Goal: Answer question/provide support

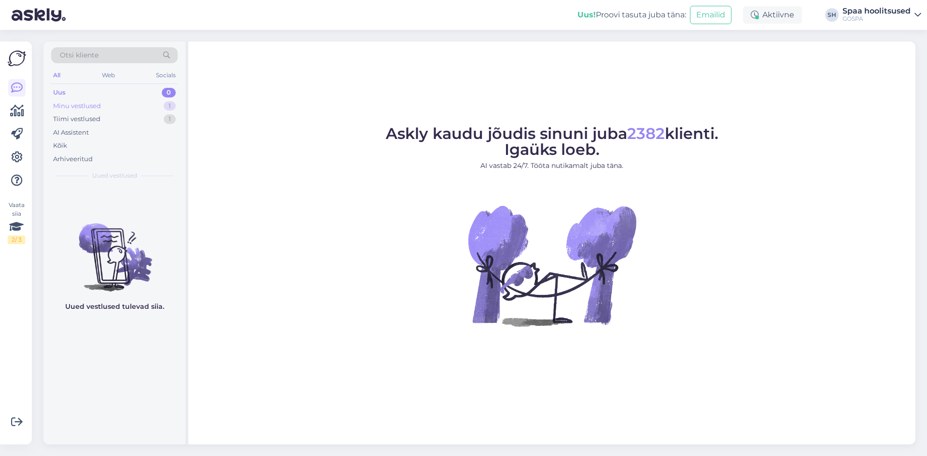
click at [91, 106] on div "Minu vestlused" at bounding box center [77, 106] width 48 height 10
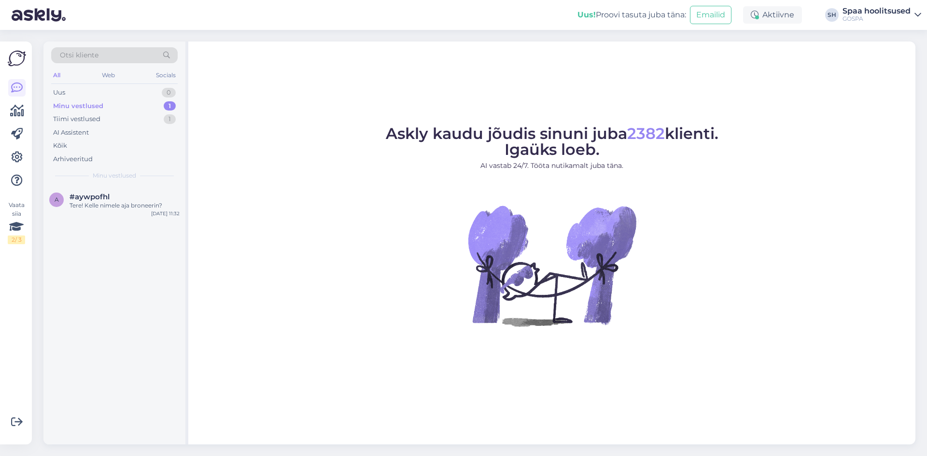
click at [84, 106] on div "Minu vestlused" at bounding box center [78, 106] width 50 height 10
click at [81, 202] on div "Tere! Kelle nimele aja broneerin?" at bounding box center [125, 205] width 110 height 9
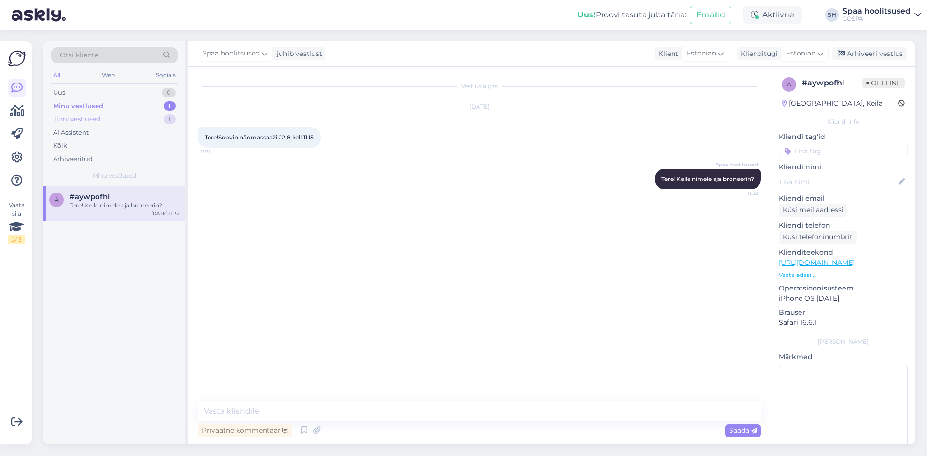
click at [107, 120] on div "Tiimi vestlused 1" at bounding box center [114, 120] width 127 height 14
click at [111, 199] on span "[EMAIL_ADDRESS][DOMAIN_NAME]" at bounding box center [120, 197] width 100 height 9
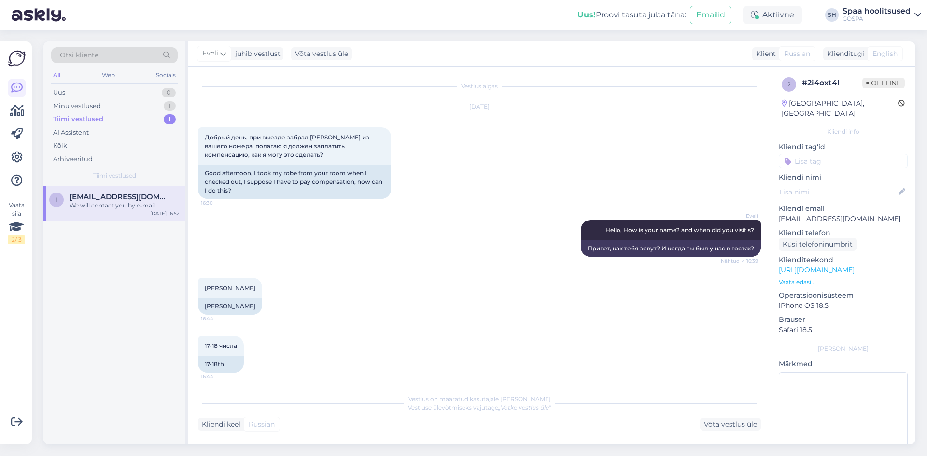
scroll to position [61, 0]
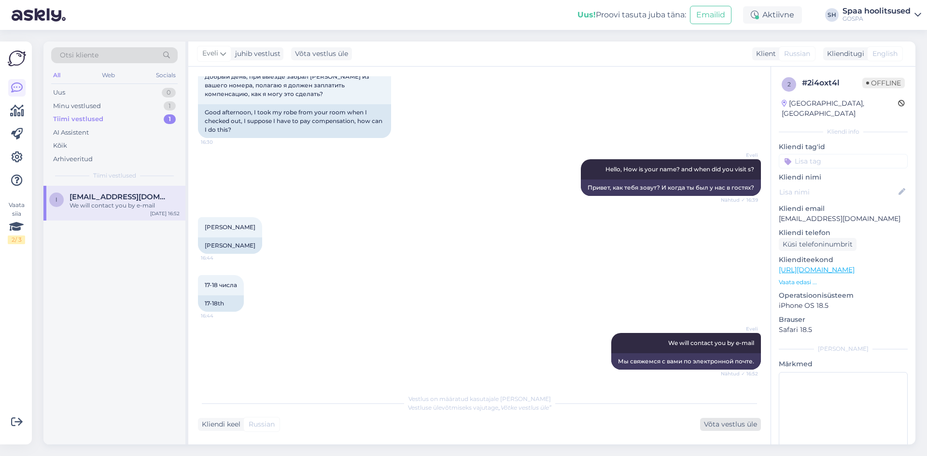
click at [730, 423] on div "Võta vestlus üle" at bounding box center [730, 424] width 61 height 13
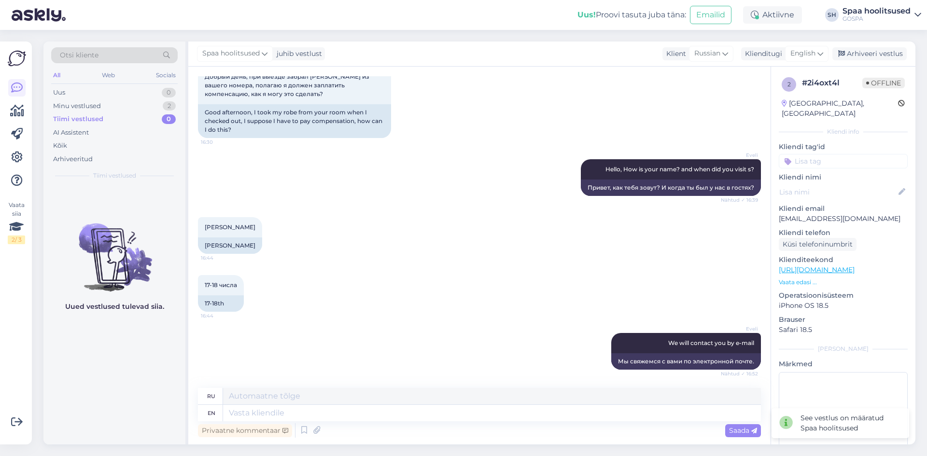
scroll to position [61, 0]
click at [877, 52] on div "Arhiveeri vestlus" at bounding box center [870, 53] width 74 height 13
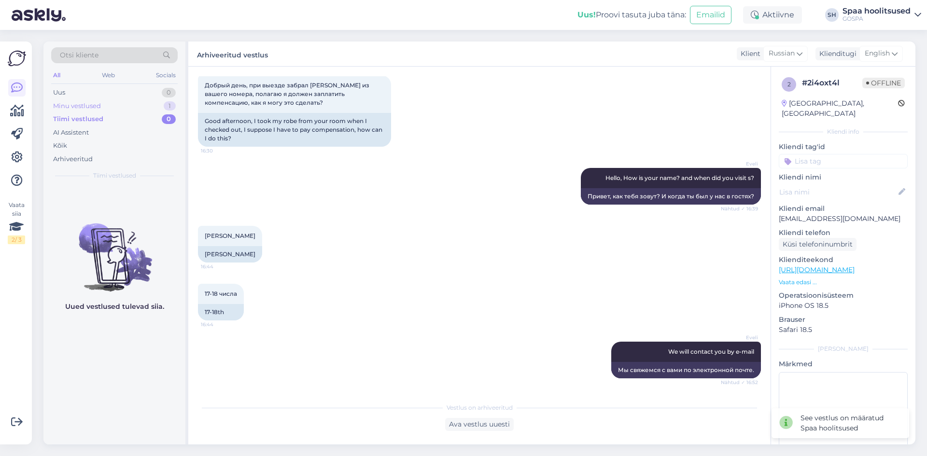
click at [92, 106] on div "Minu vestlused" at bounding box center [77, 106] width 48 height 10
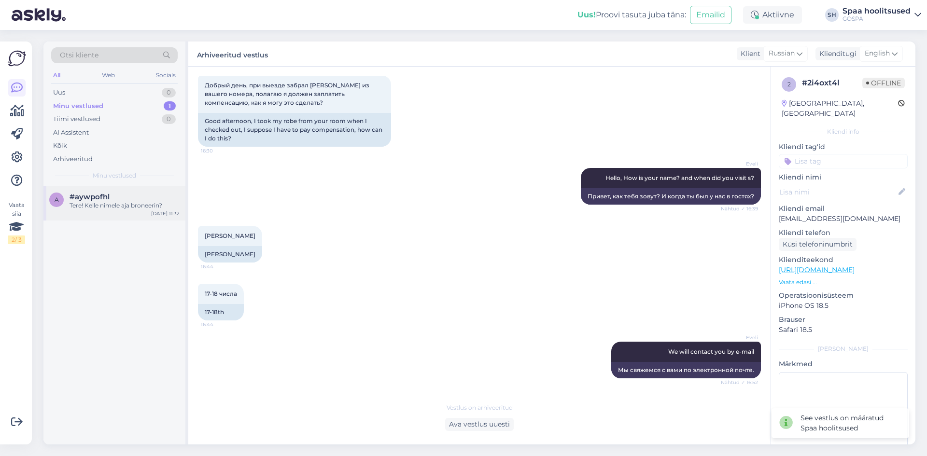
click at [86, 212] on div "a #aywpofhl Tere! Kelle nimele aja broneerin? [DATE] 11:32" at bounding box center [114, 203] width 142 height 35
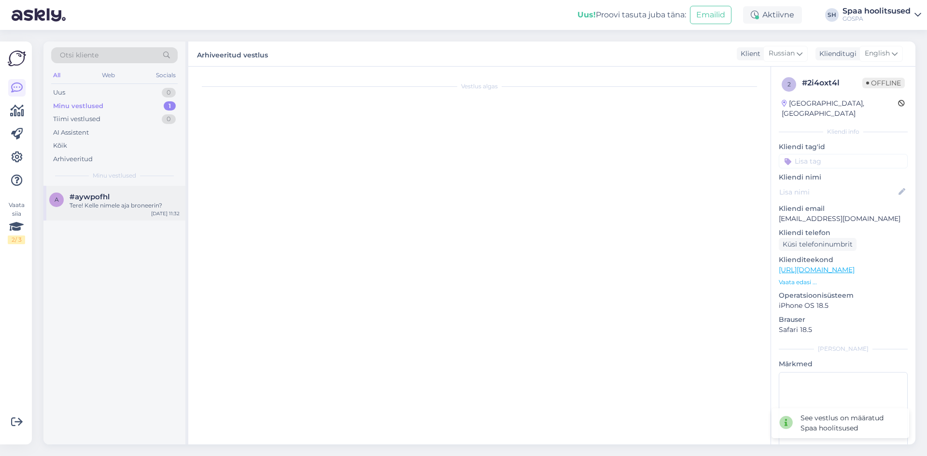
scroll to position [0, 0]
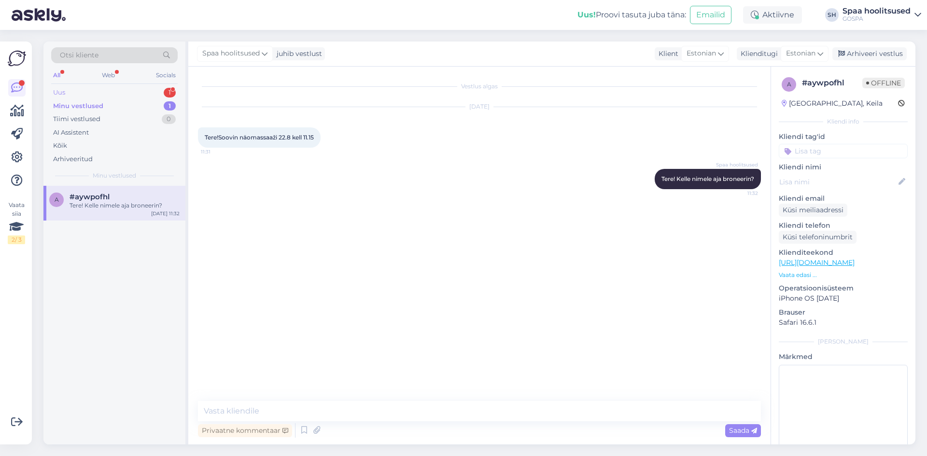
click at [102, 86] on div "Uus 1" at bounding box center [114, 93] width 127 height 14
